Goal: Check status: Check status

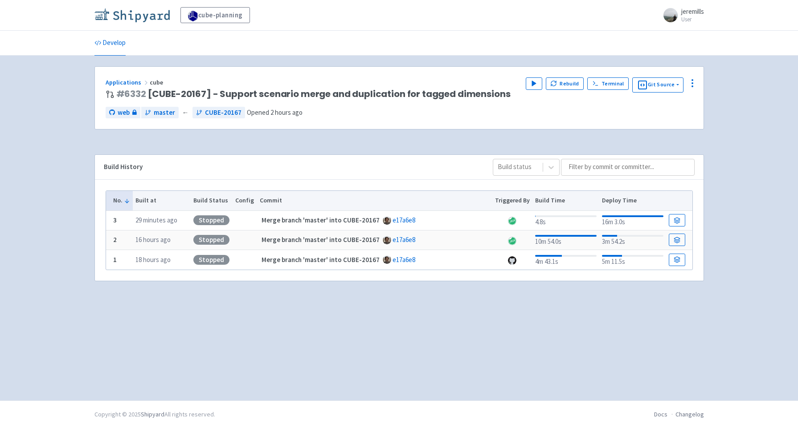
click at [139, 17] on img at bounding box center [131, 15] width 75 height 14
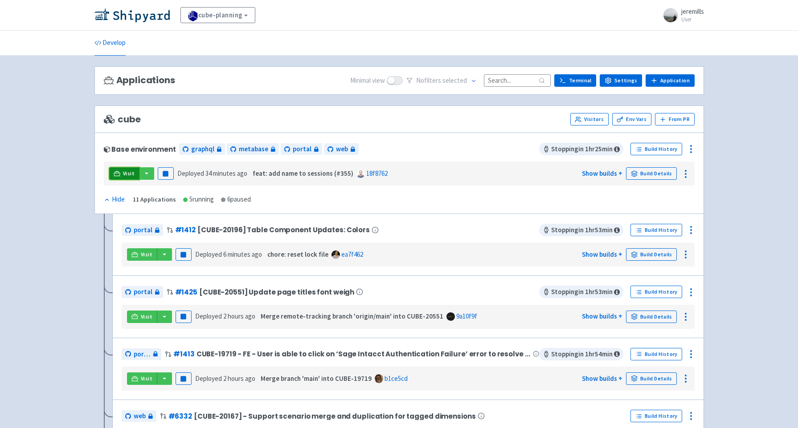
click at [125, 175] on span "Visit" at bounding box center [129, 173] width 12 height 7
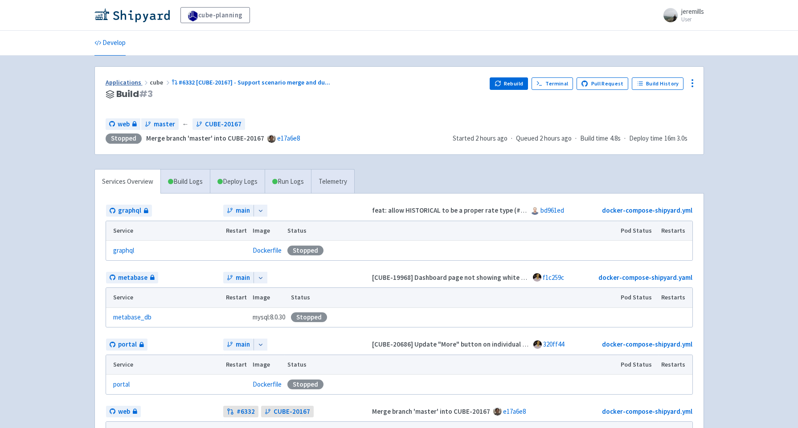
click at [134, 82] on link "Applications" at bounding box center [128, 82] width 44 height 8
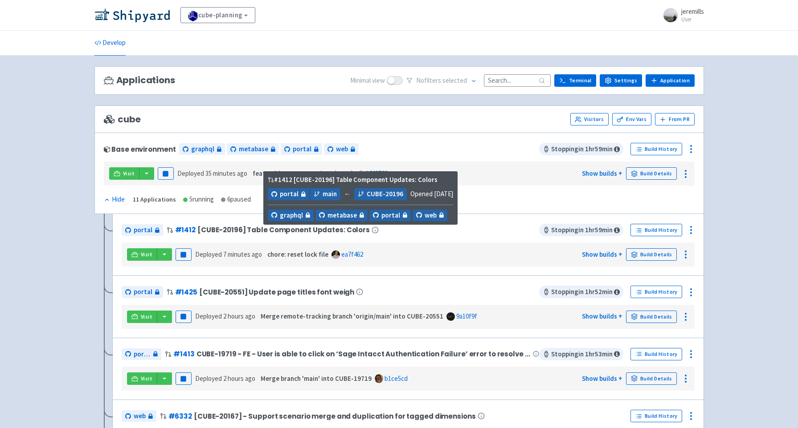
click at [257, 231] on span "[CUBE-20196] Table Component Updates: Colors" at bounding box center [283, 230] width 172 height 8
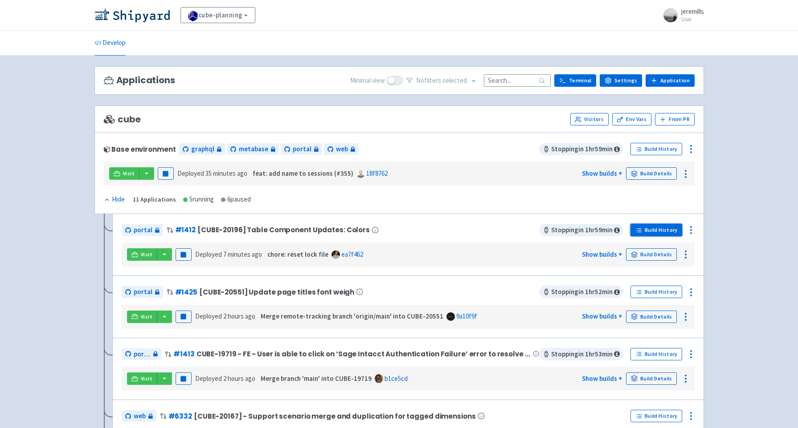
click at [663, 229] on link "Build History" at bounding box center [656, 230] width 52 height 12
click at [656, 255] on link "Build Details" at bounding box center [651, 255] width 51 height 12
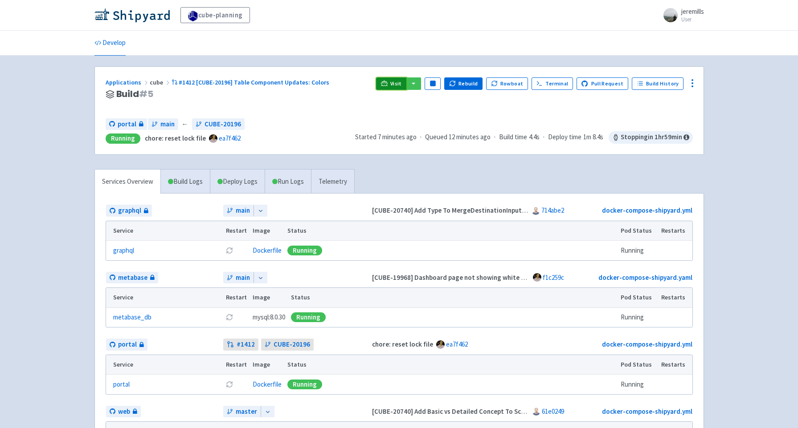
click at [397, 82] on span "Visit" at bounding box center [396, 83] width 12 height 7
